Goal: Information Seeking & Learning: Learn about a topic

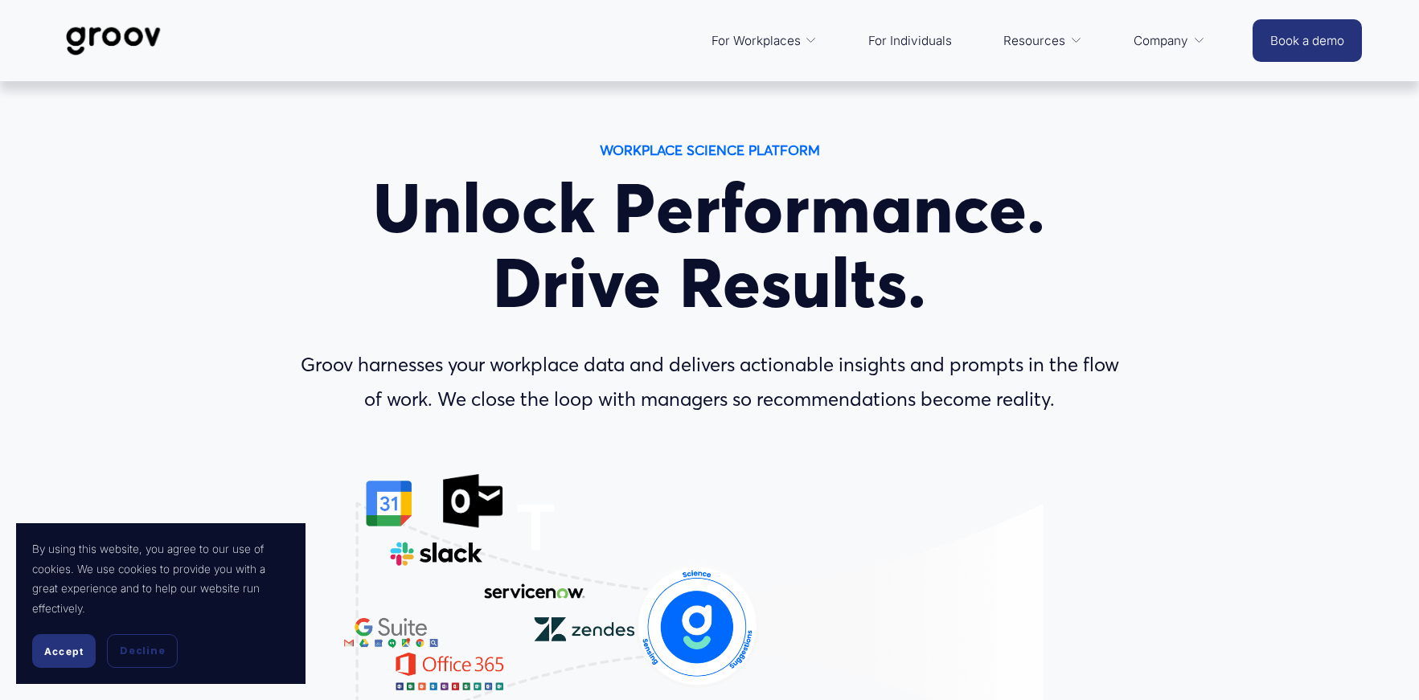
click at [55, 654] on span "Accept" at bounding box center [63, 651] width 39 height 12
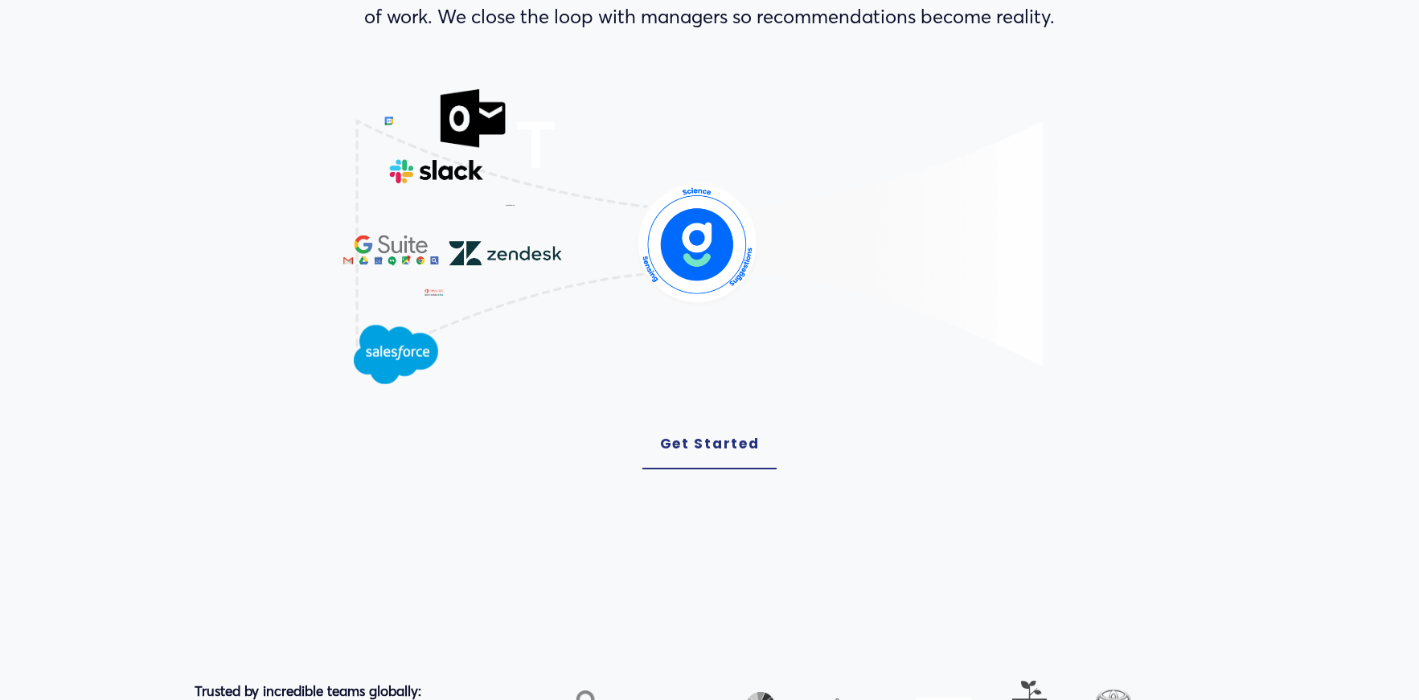
scroll to position [442, 0]
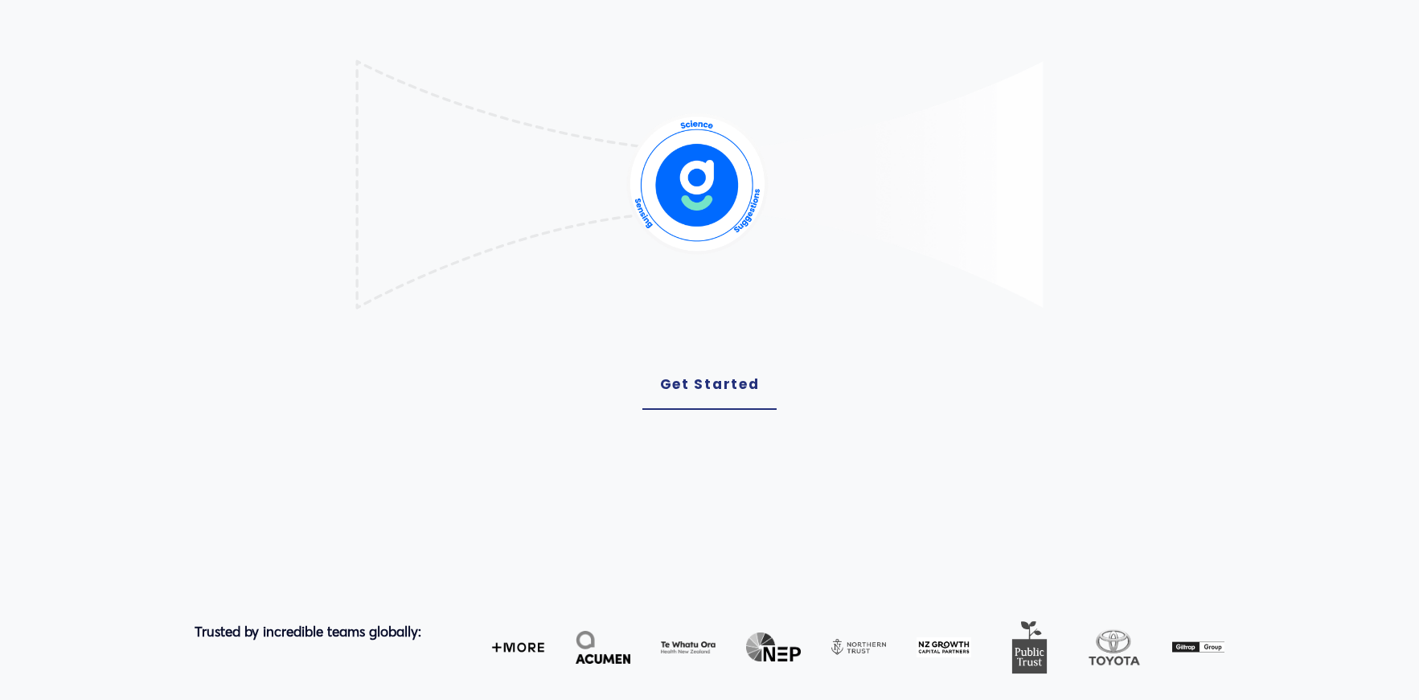
click at [696, 378] on link "Get Started" at bounding box center [709, 385] width 135 height 50
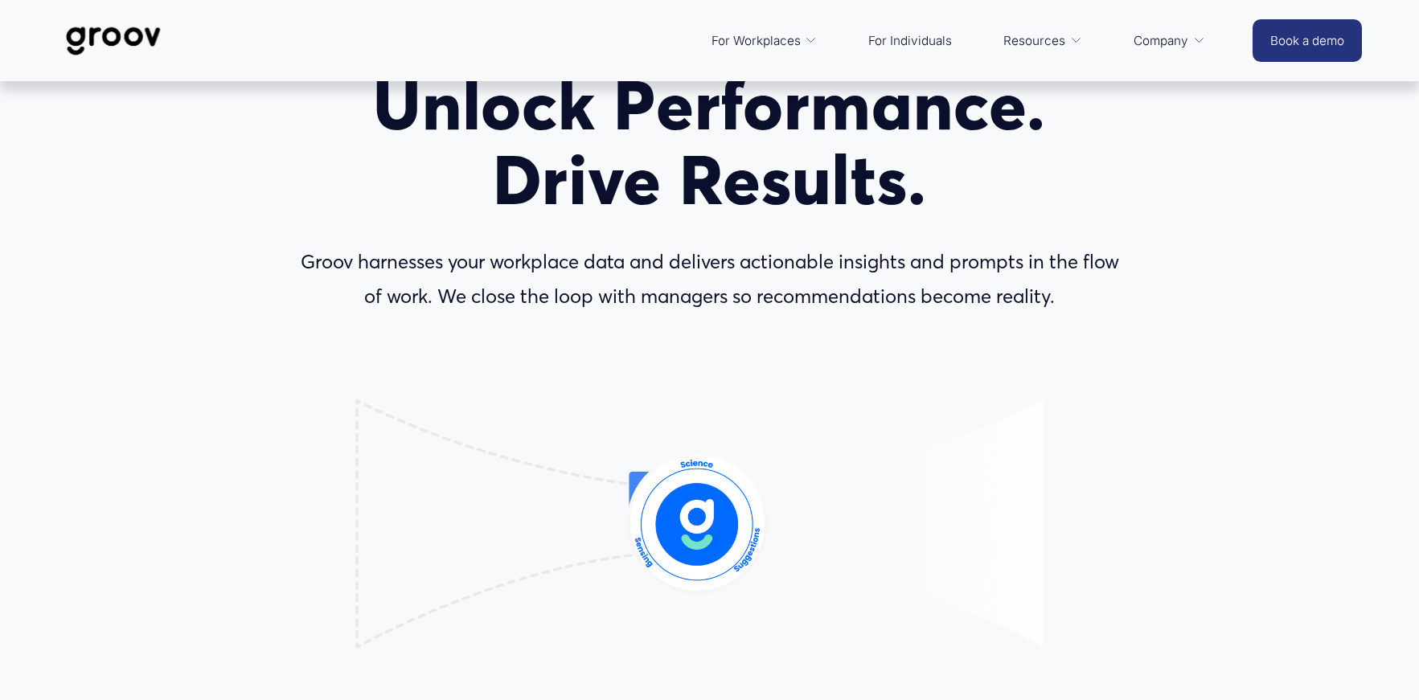
scroll to position [73, 0]
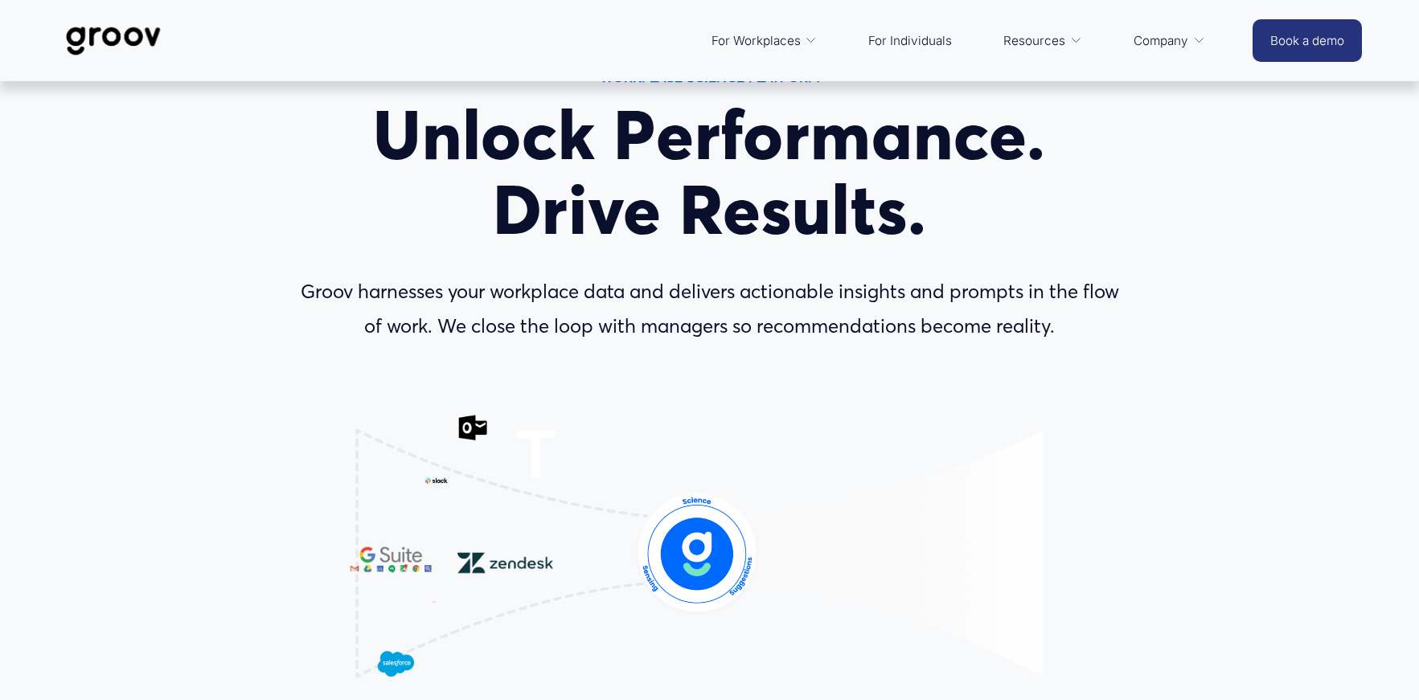
drag, startPoint x: 297, startPoint y: 290, endPoint x: 1061, endPoint y: 323, distance: 764.4
click at [1061, 323] on p "Groov harnesses your workplace data and delivers actionable insights and prompt…" at bounding box center [709, 309] width 841 height 69
click at [1264, 223] on div "WORKPLACE SCIENCE PLATFORM Unlock Performance. Drive Results. Groov harnesses y…" at bounding box center [709, 457] width 1419 height 784
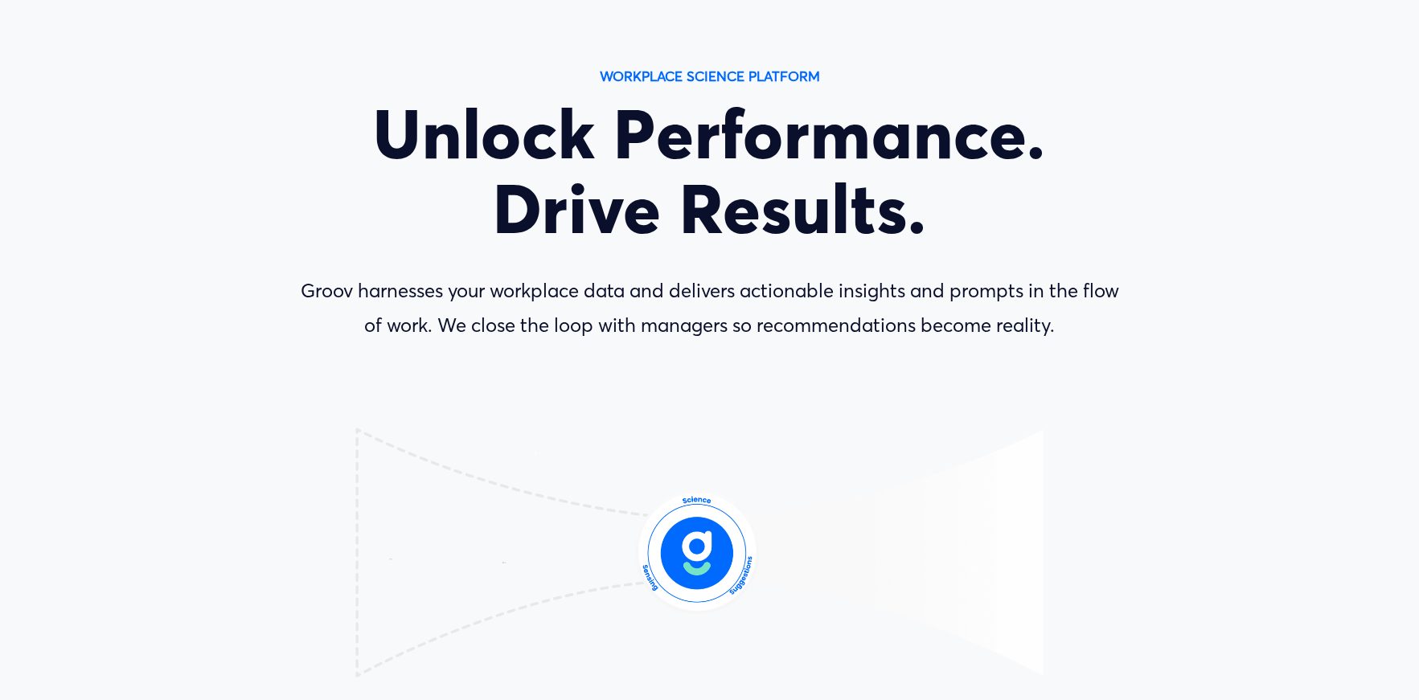
scroll to position [0, 0]
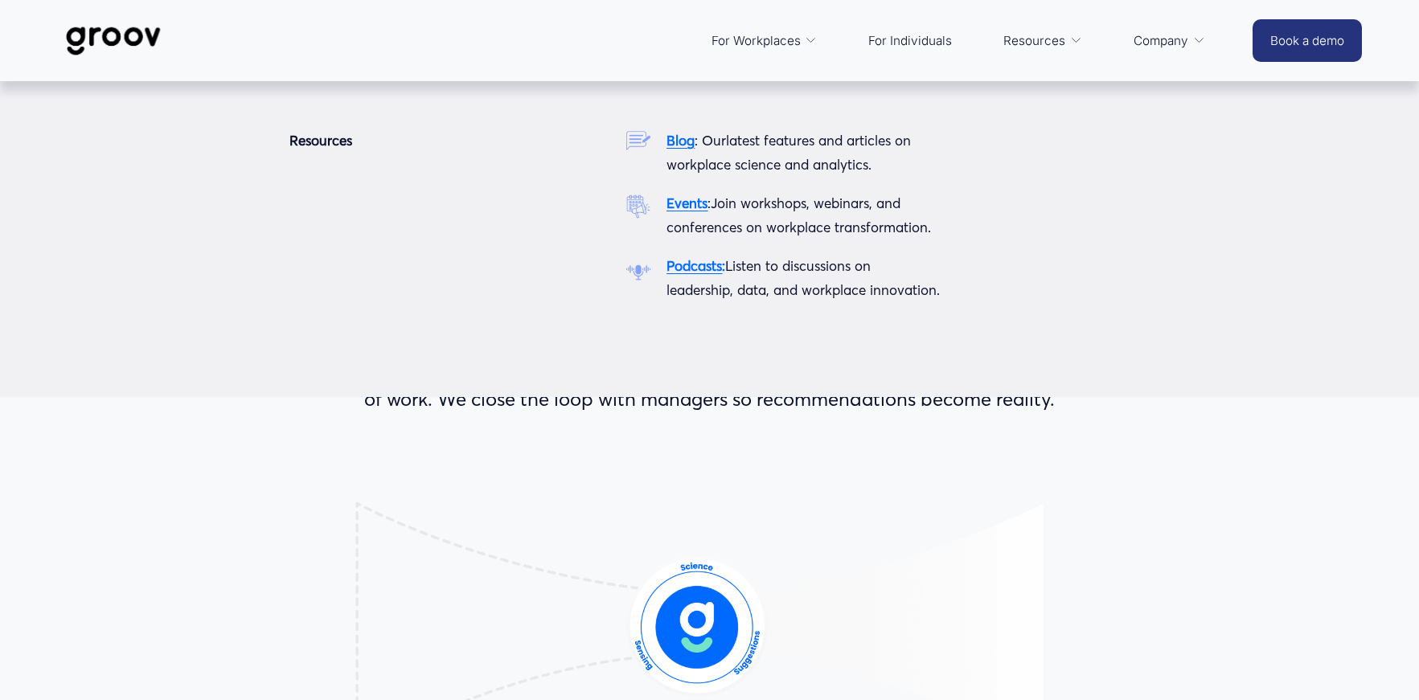
click at [686, 141] on strong "Blog" at bounding box center [680, 140] width 28 height 17
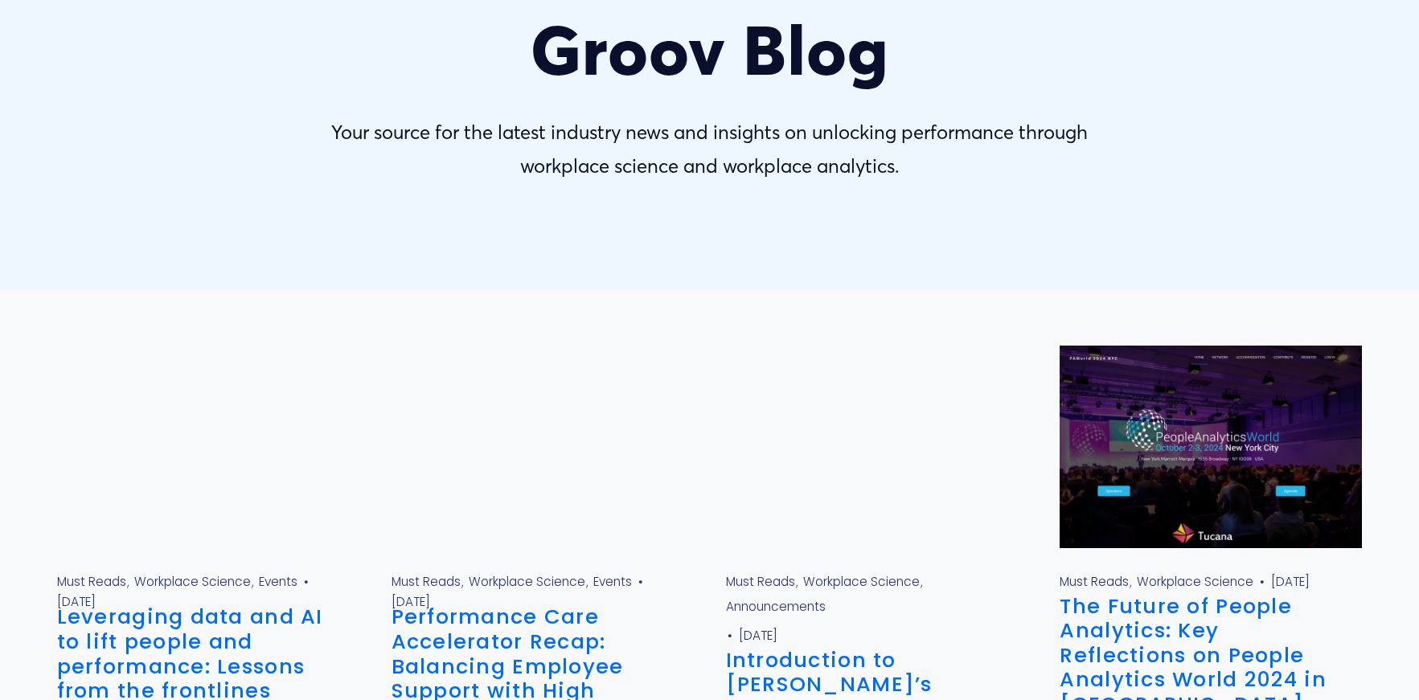
scroll to position [177, 0]
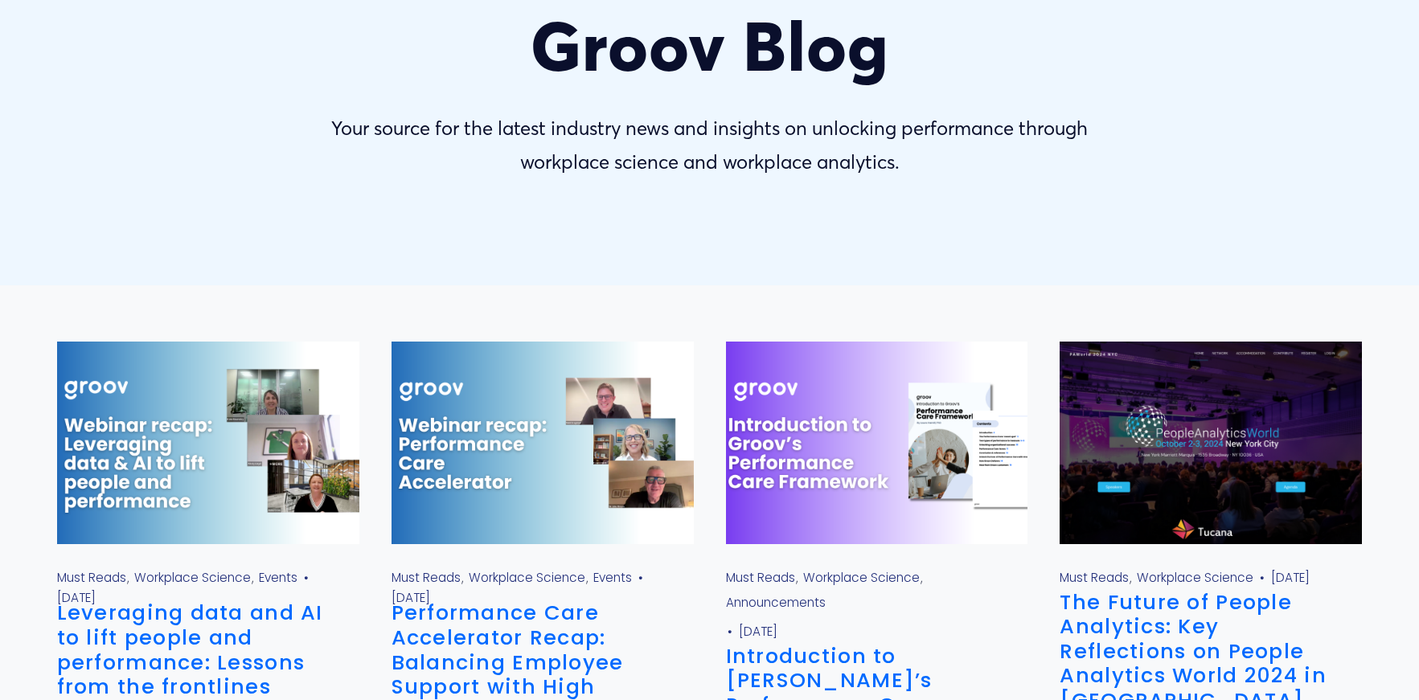
click at [473, 452] on img at bounding box center [542, 443] width 305 height 204
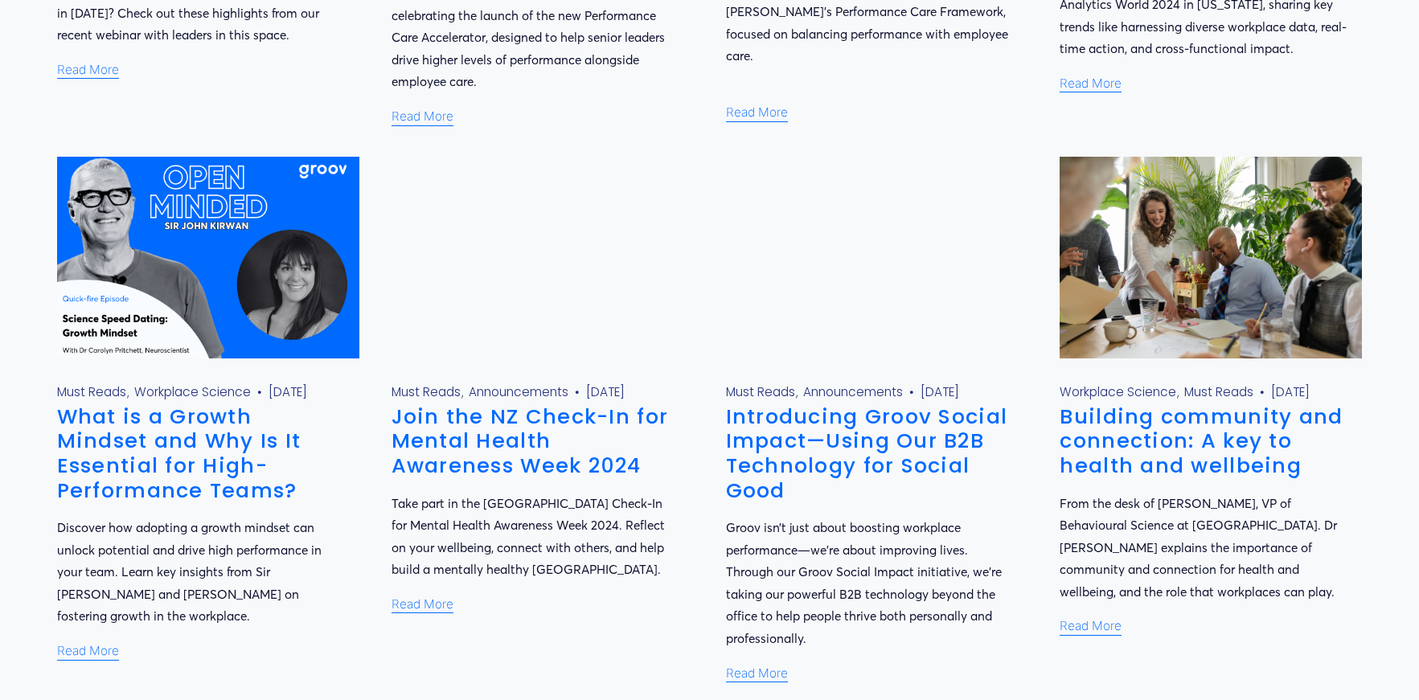
scroll to position [945, 0]
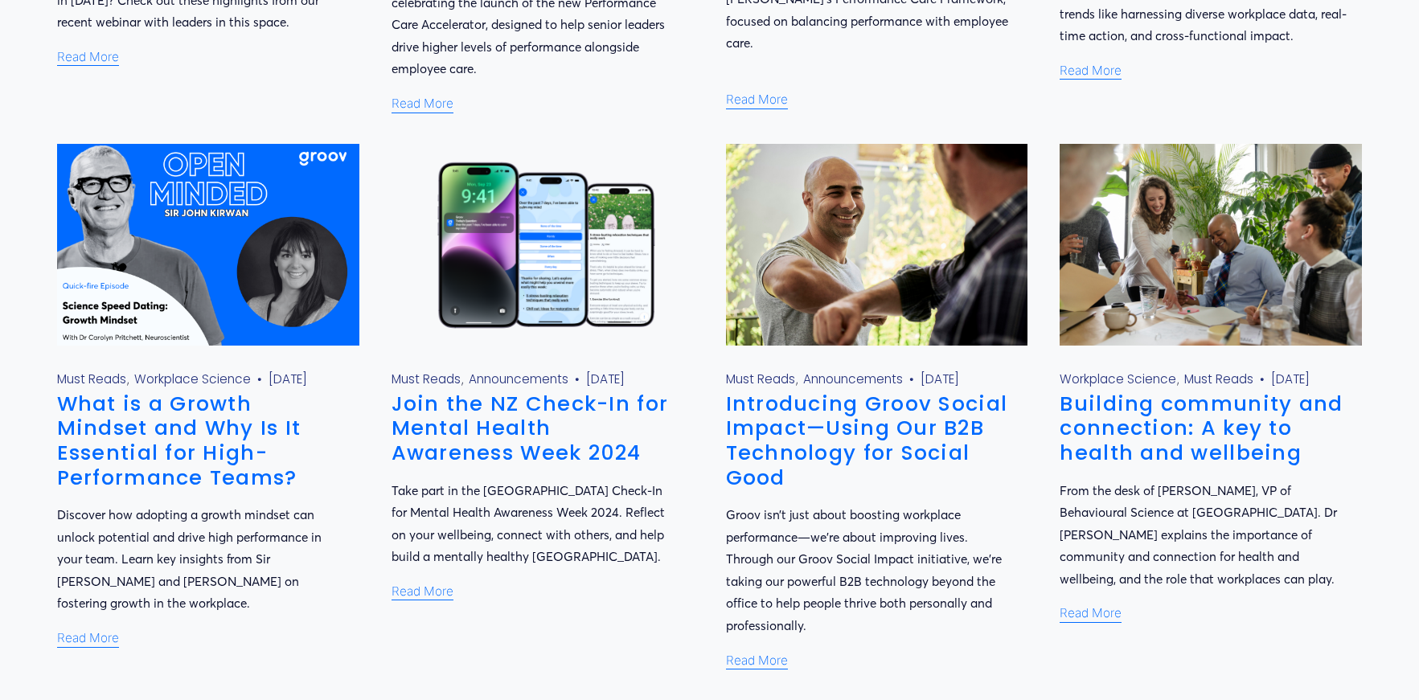
click at [211, 318] on img at bounding box center [207, 244] width 305 height 204
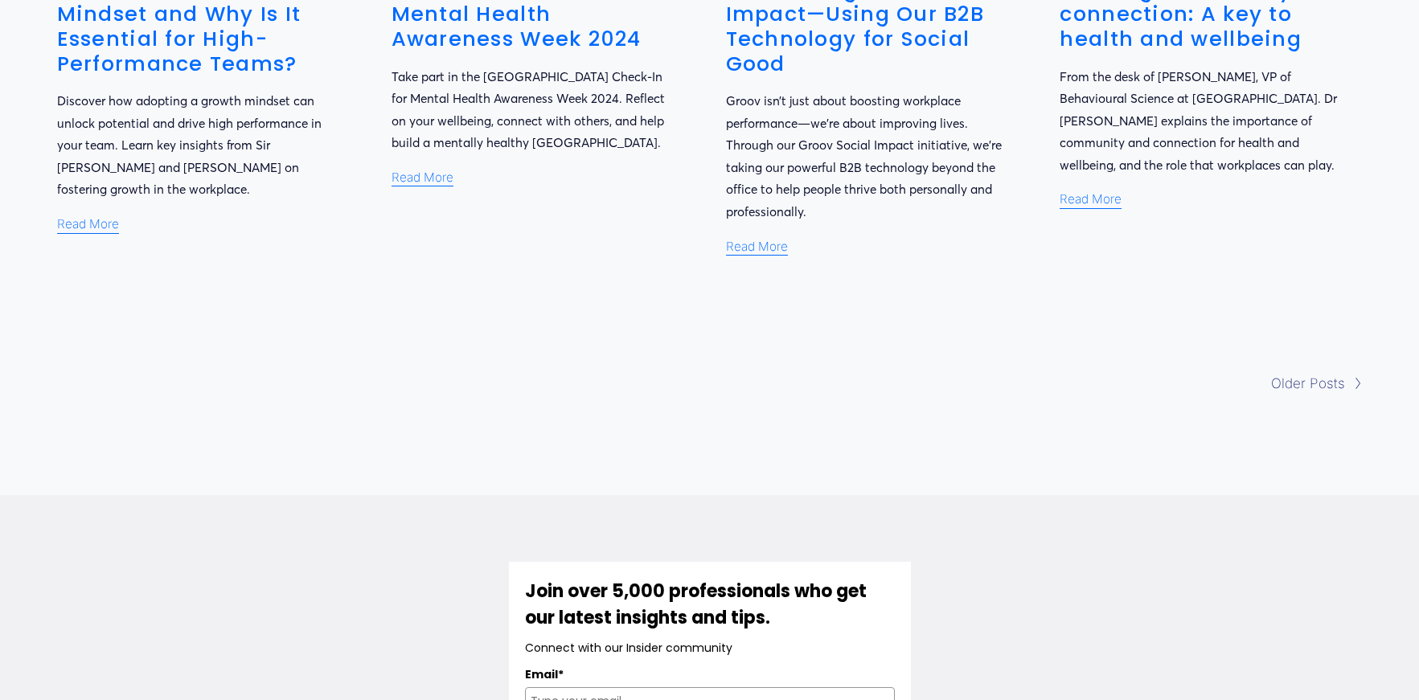
scroll to position [1457, 0]
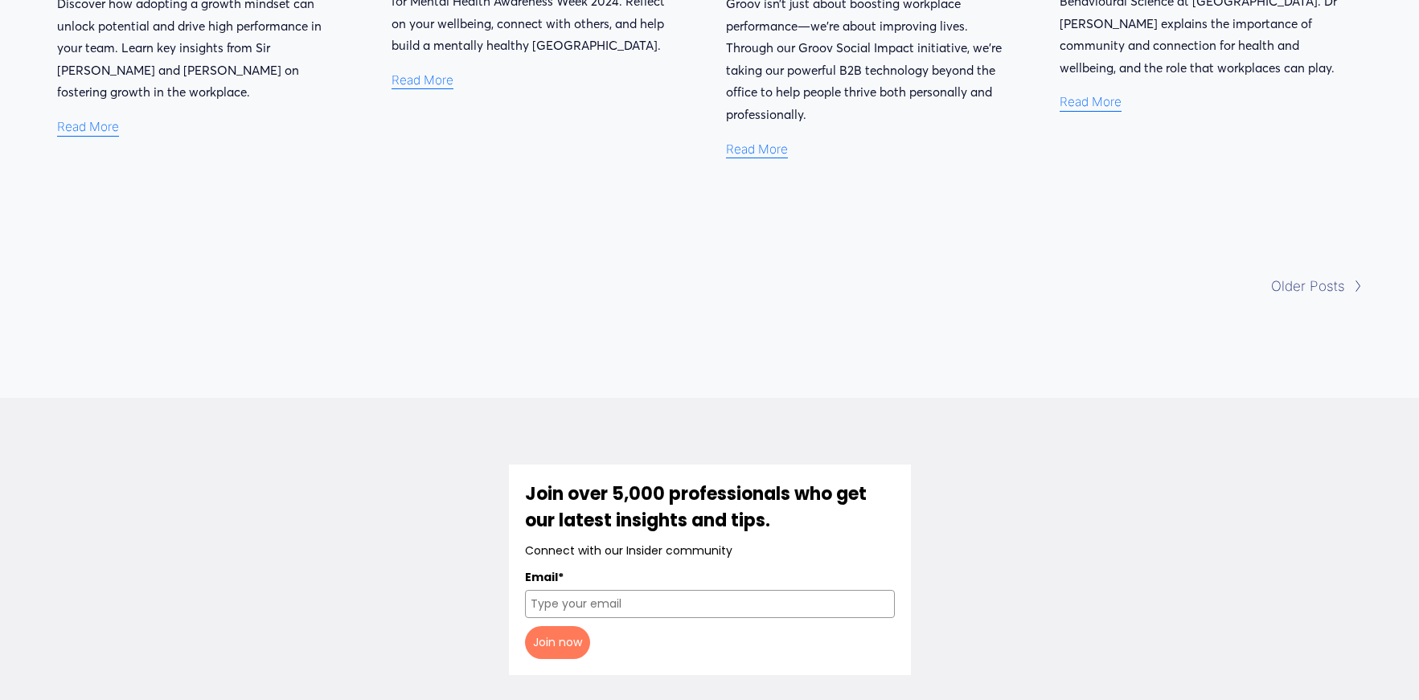
click at [1299, 283] on span "Older Posts" at bounding box center [1308, 286] width 74 height 25
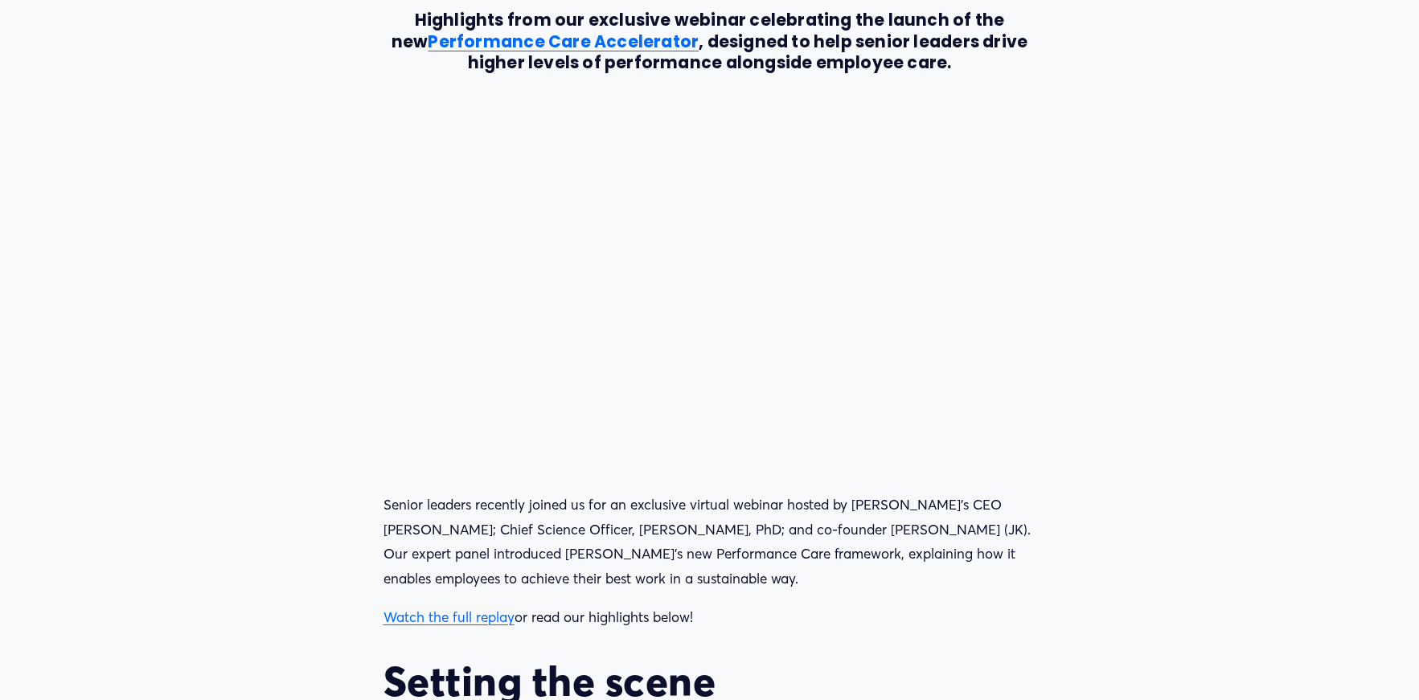
scroll to position [746, 0]
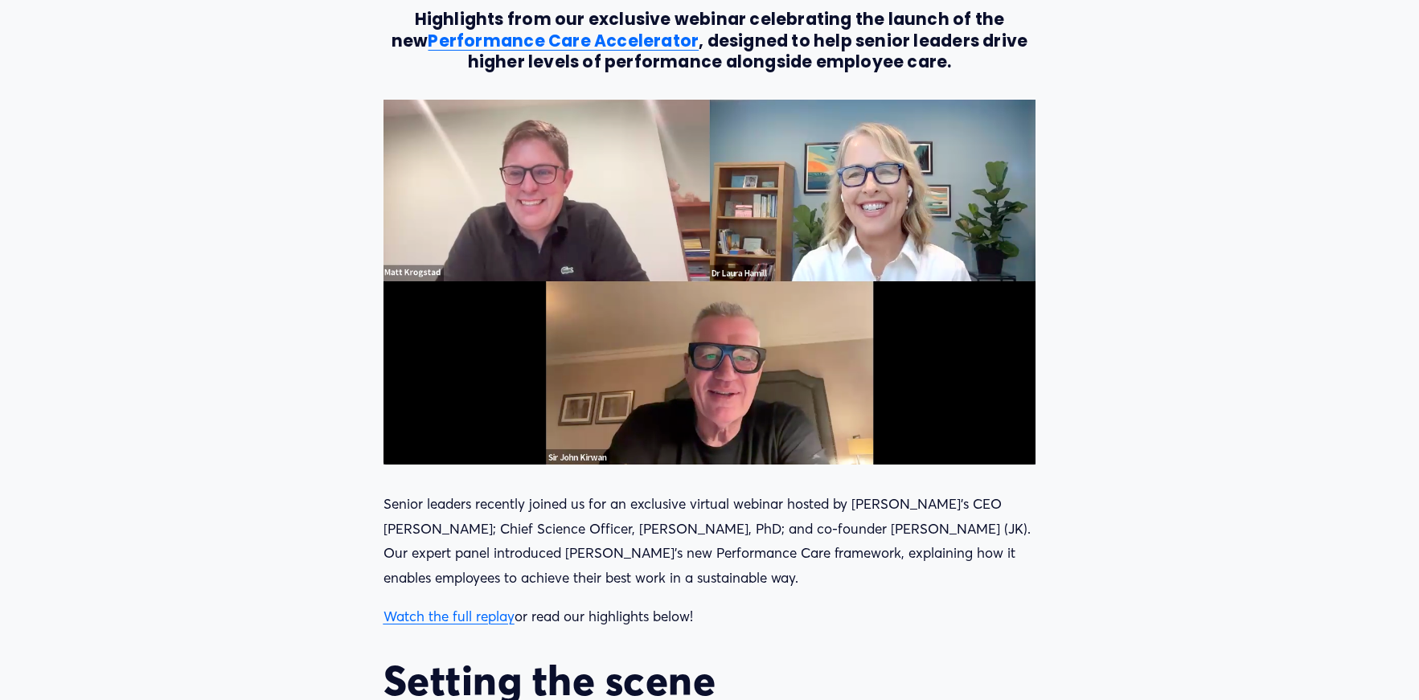
click at [779, 303] on div at bounding box center [709, 282] width 653 height 365
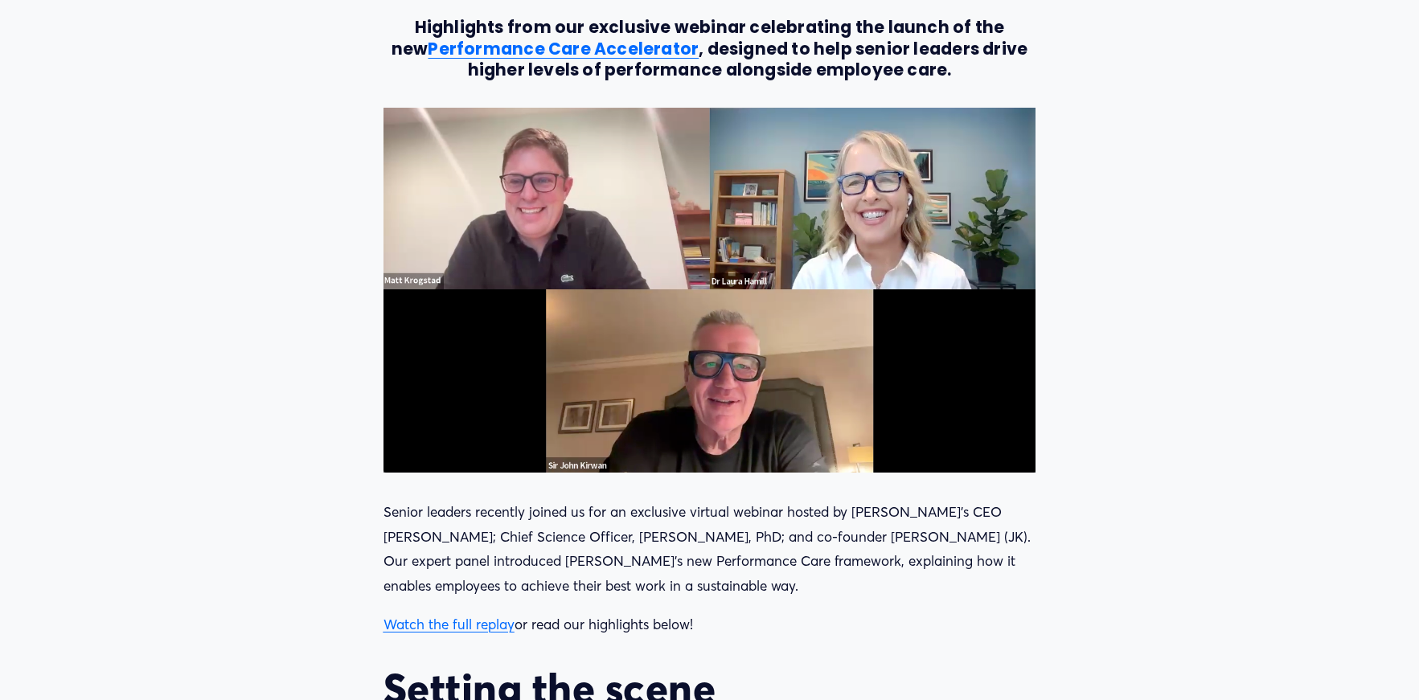
scroll to position [658, 0]
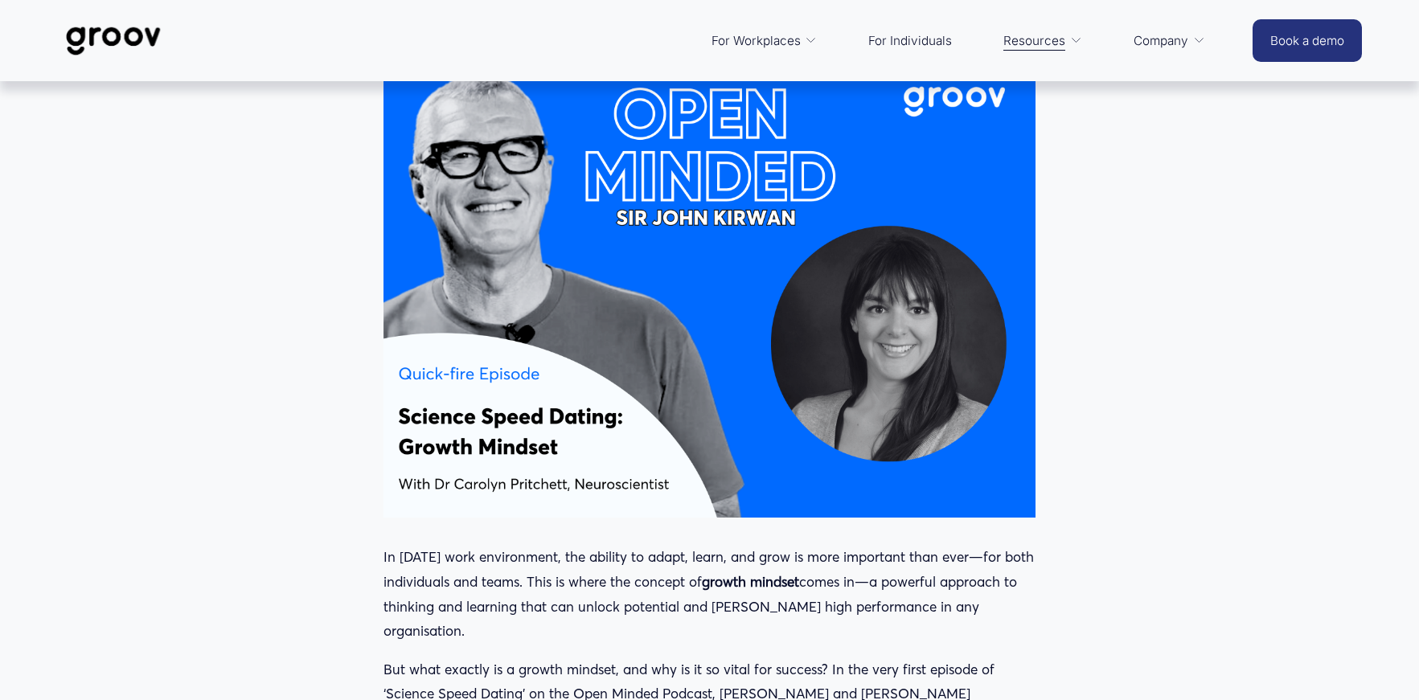
scroll to position [643, 0]
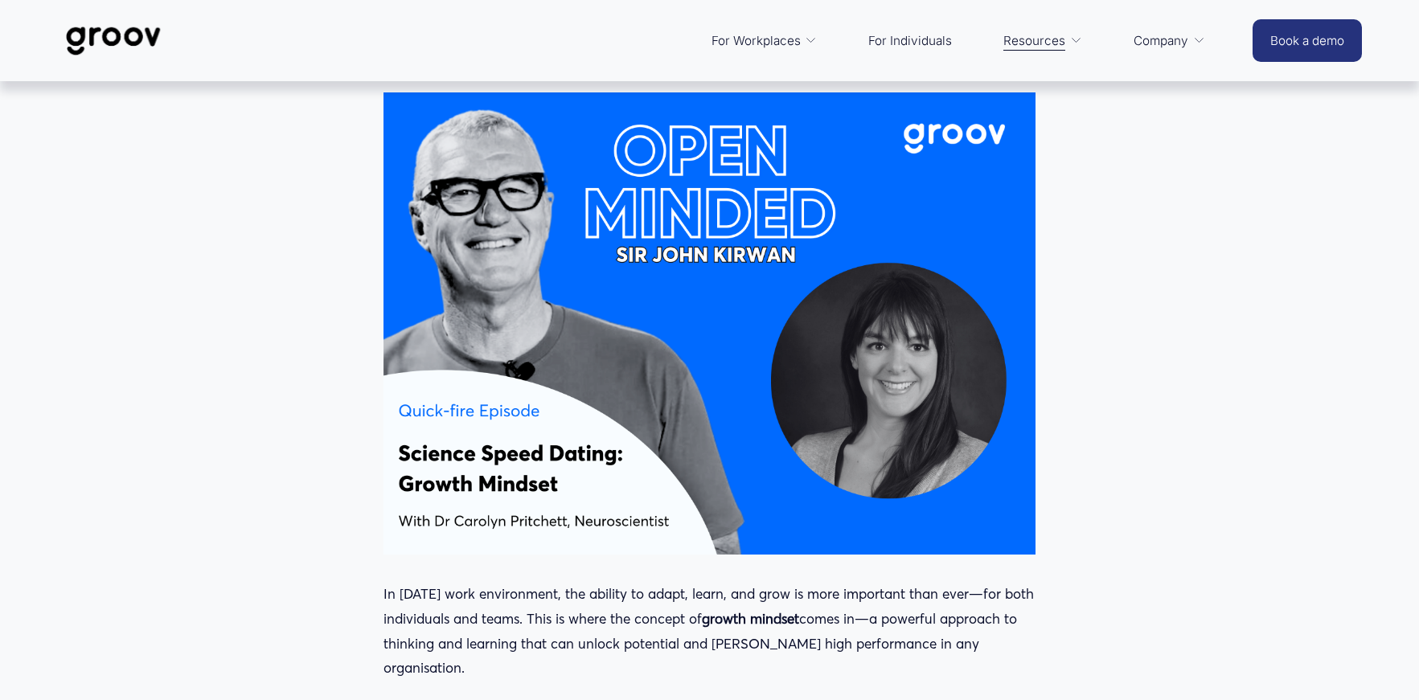
click at [617, 301] on div at bounding box center [709, 323] width 653 height 462
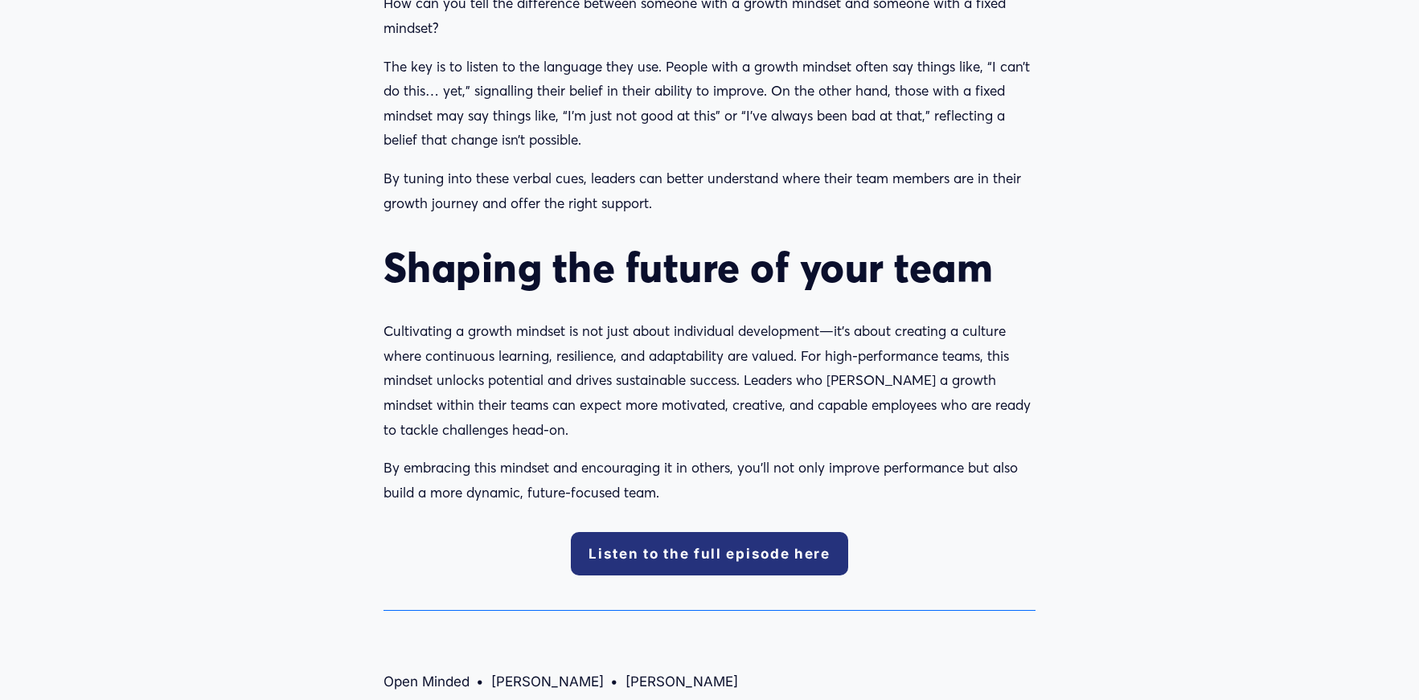
scroll to position [3029, 0]
click at [692, 531] on link "Listen to the full episode here" at bounding box center [709, 552] width 277 height 43
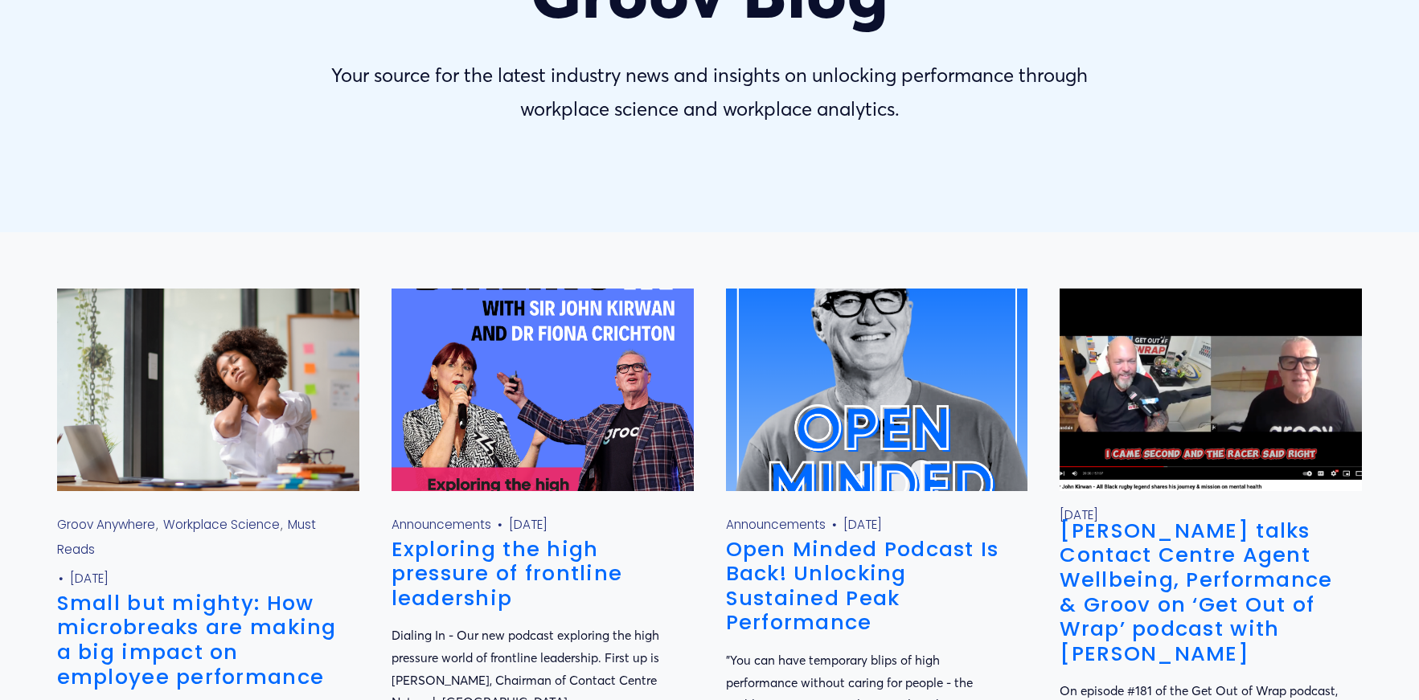
scroll to position [326, 0]
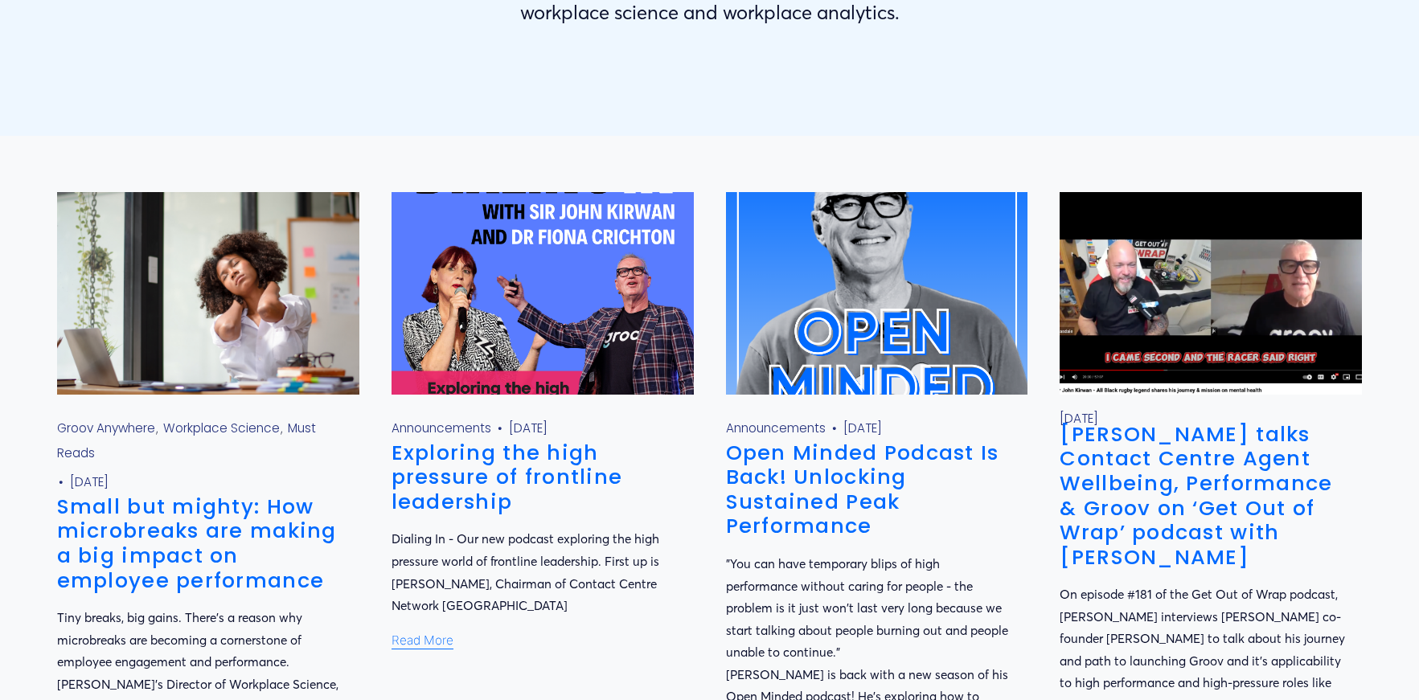
click at [1199, 308] on img at bounding box center [1211, 293] width 305 height 204
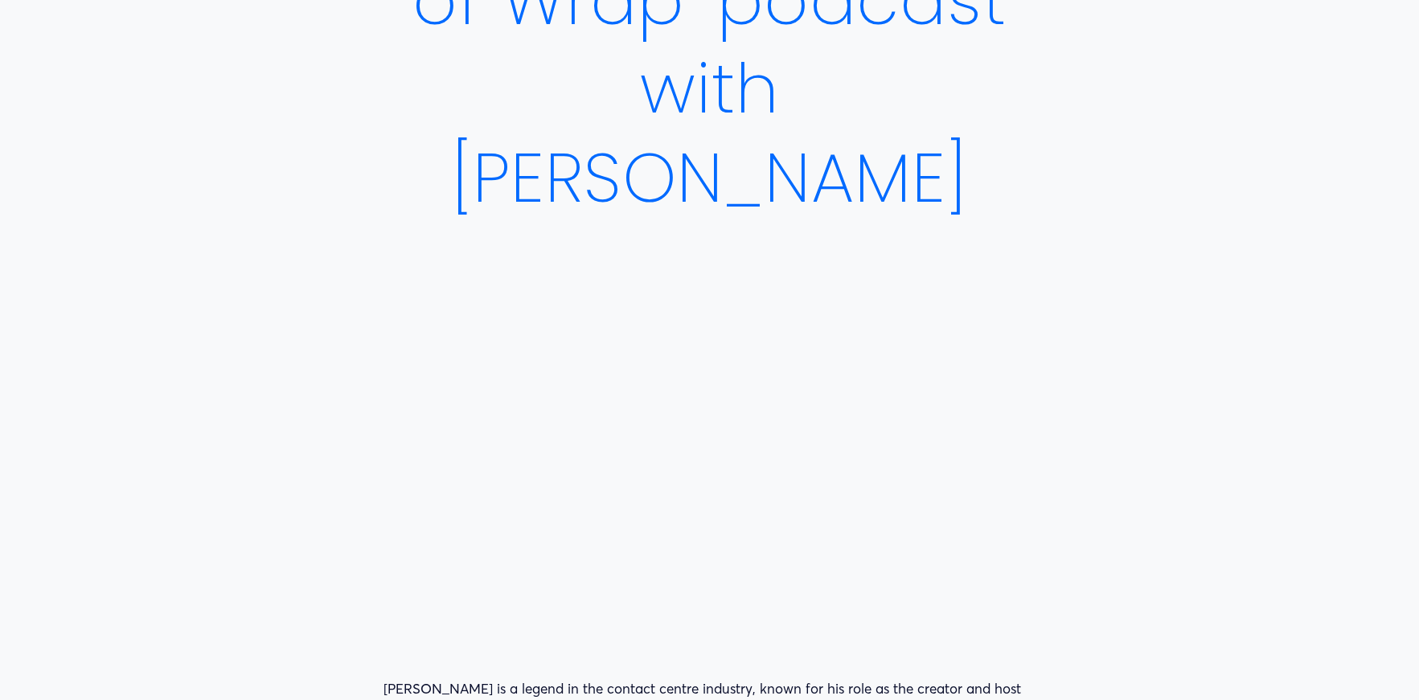
scroll to position [828, 0]
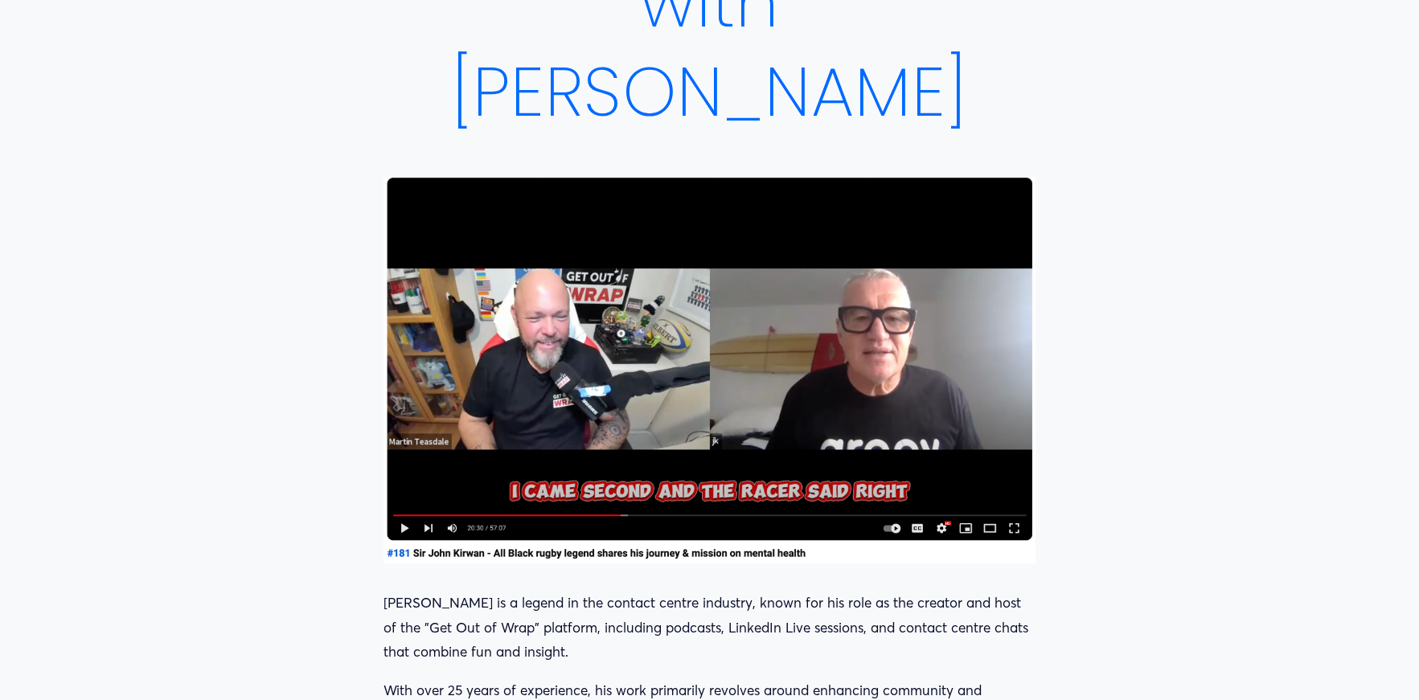
drag, startPoint x: 562, startPoint y: 485, endPoint x: 570, endPoint y: 479, distance: 9.8
click at [562, 484] on div at bounding box center [709, 370] width 653 height 387
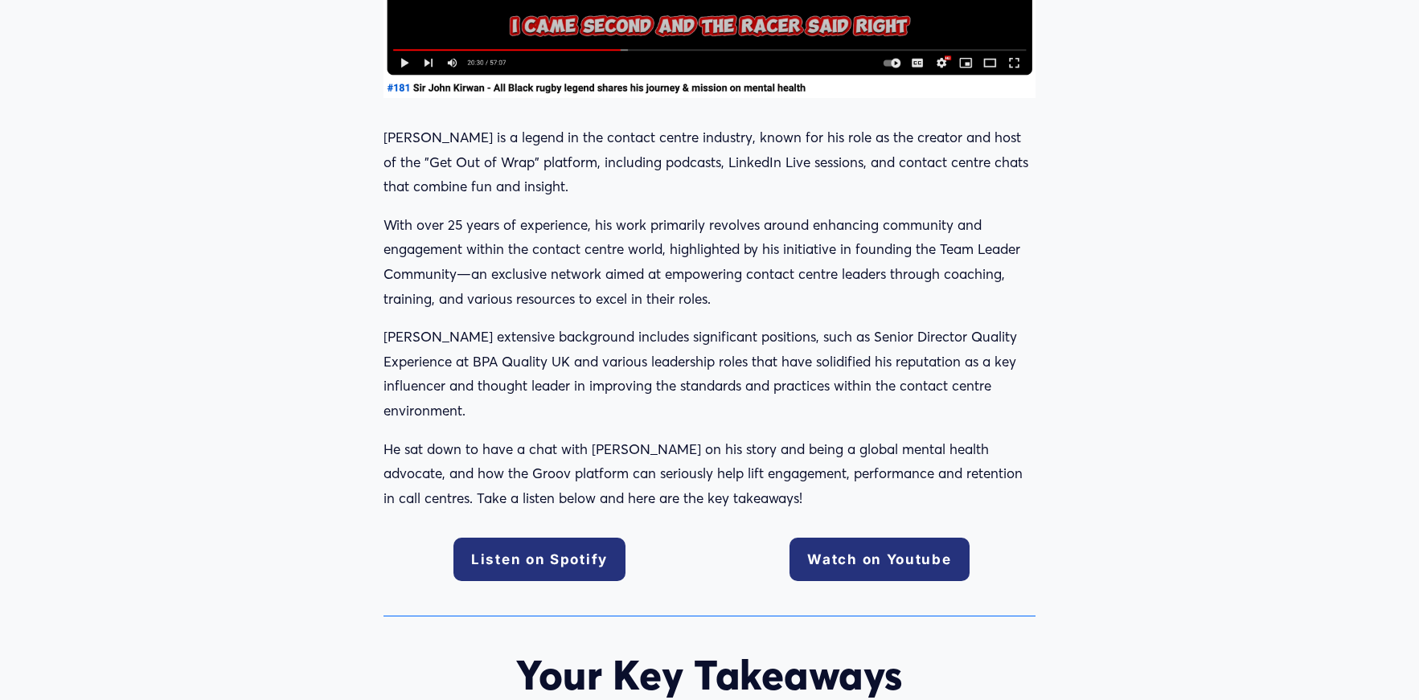
scroll to position [1310, 0]
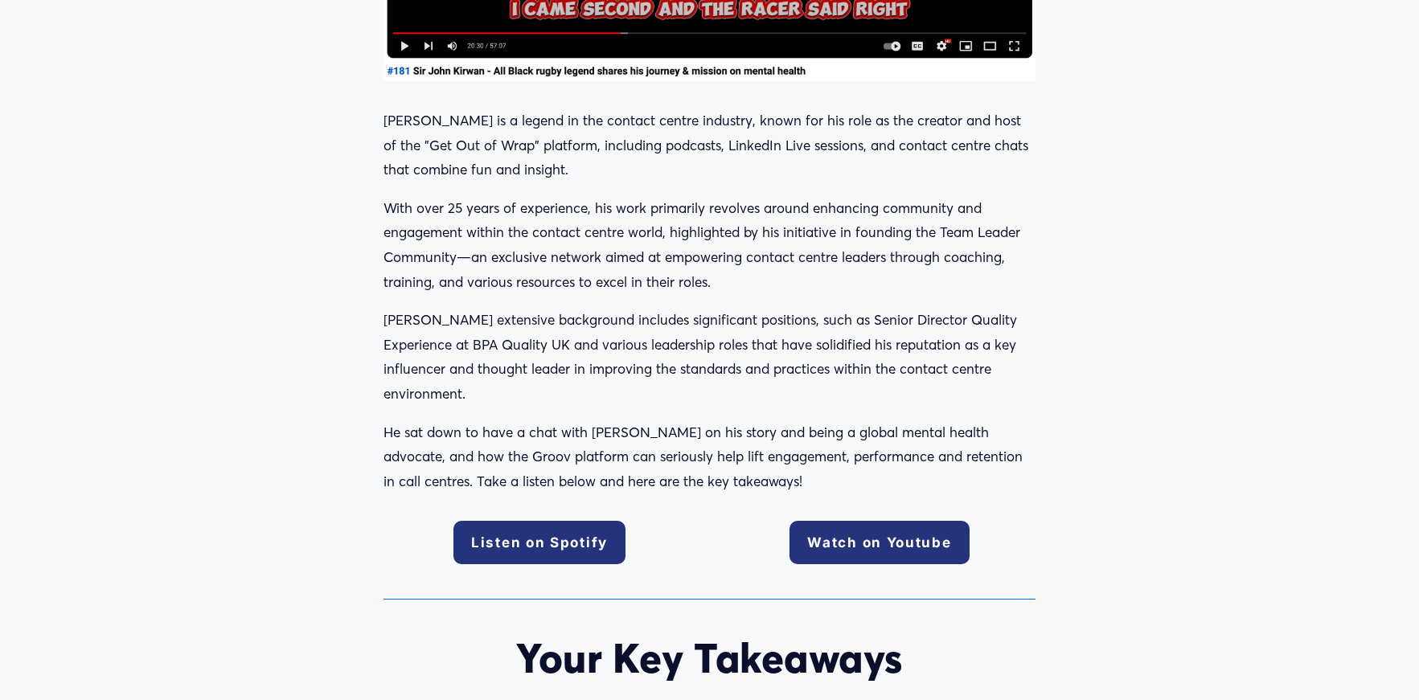
click at [855, 548] on link "Watch on Youtube" at bounding box center [878, 542] width 179 height 43
